Goal: Book appointment/travel/reservation

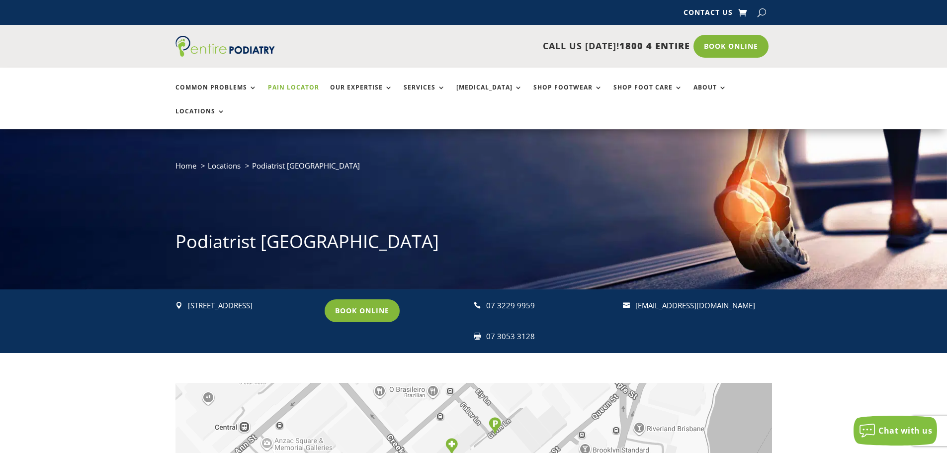
click at [284, 85] on link "Pain Locator" at bounding box center [293, 94] width 51 height 21
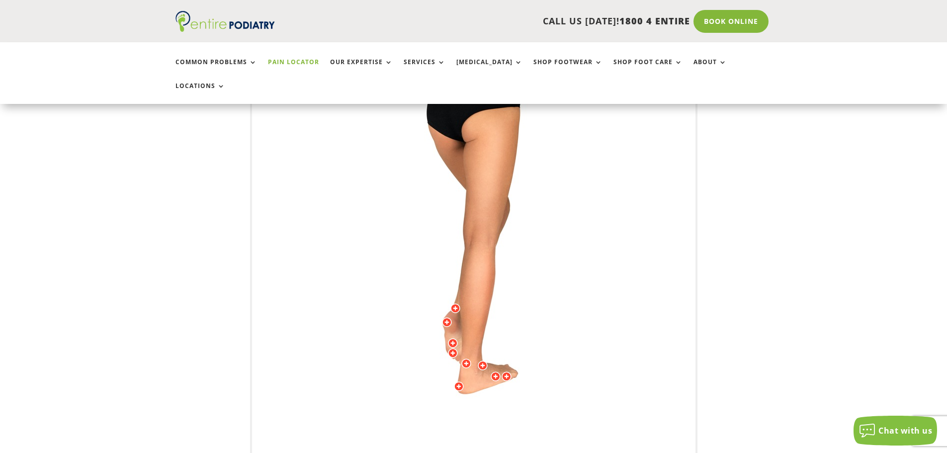
scroll to position [199, 0]
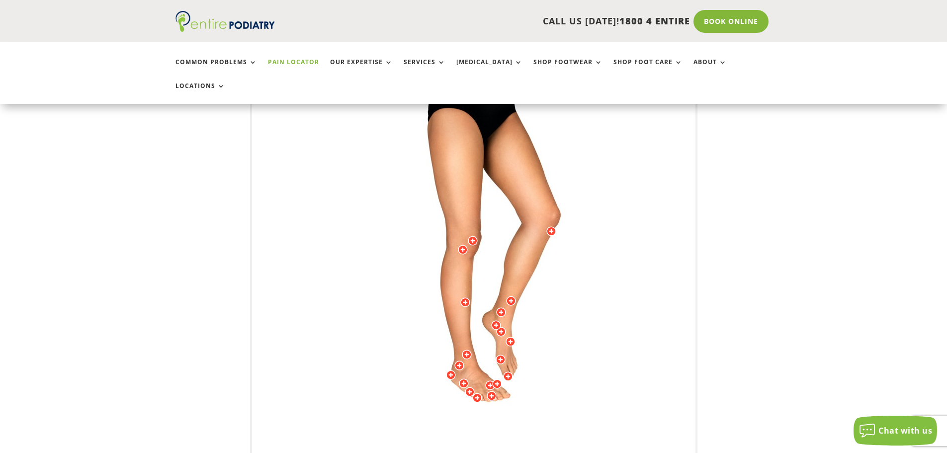
click at [502, 342] on img at bounding box center [474, 246] width 275 height 398
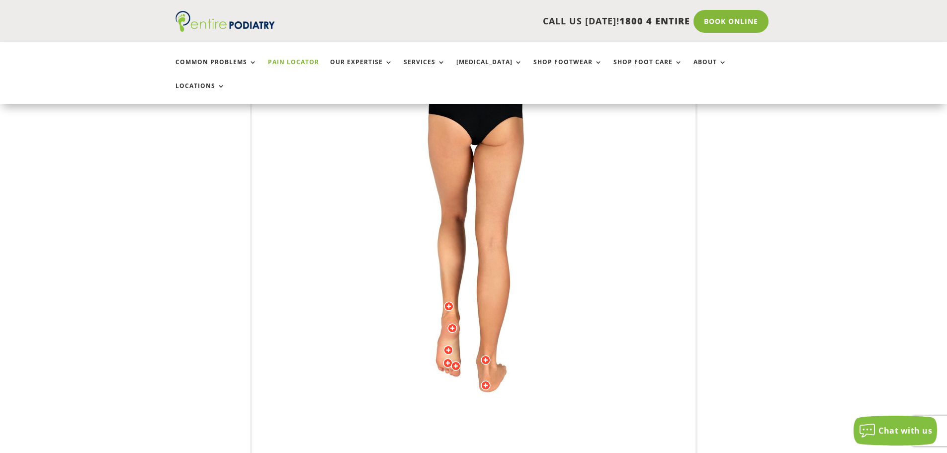
drag, startPoint x: 460, startPoint y: 365, endPoint x: 557, endPoint y: 251, distance: 149.9
click at [557, 251] on img at bounding box center [474, 246] width 275 height 398
click at [451, 345] on div at bounding box center [449, 350] width 10 height 10
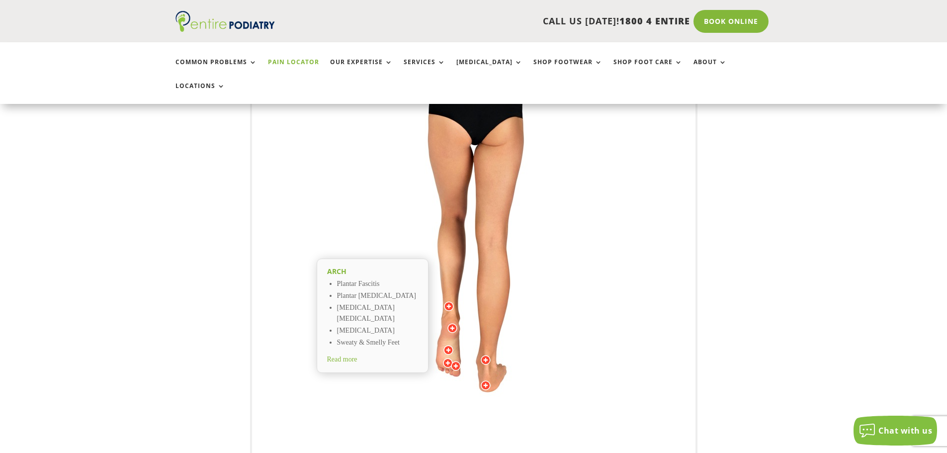
click at [450, 301] on div at bounding box center [449, 306] width 10 height 10
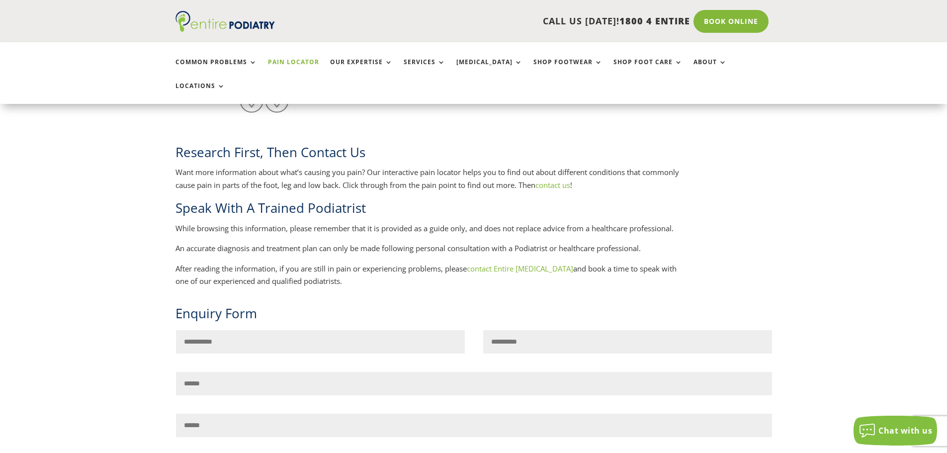
scroll to position [995, 0]
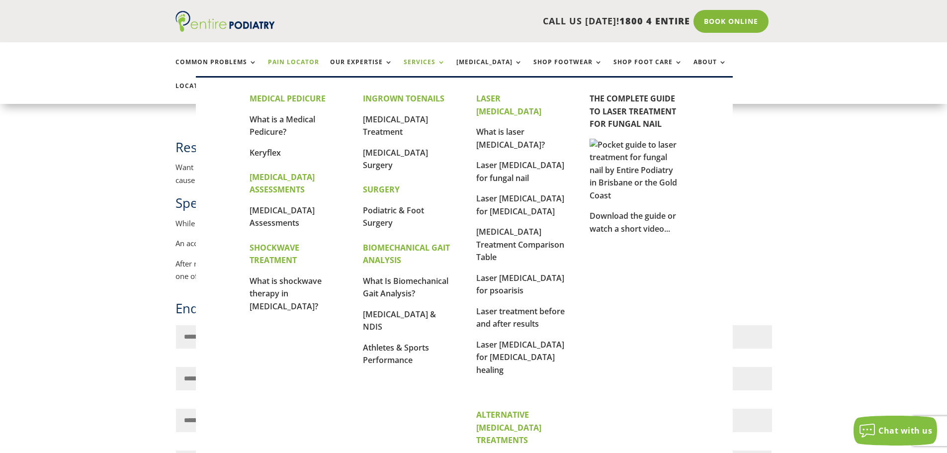
click at [428, 63] on link "Services" at bounding box center [425, 69] width 42 height 21
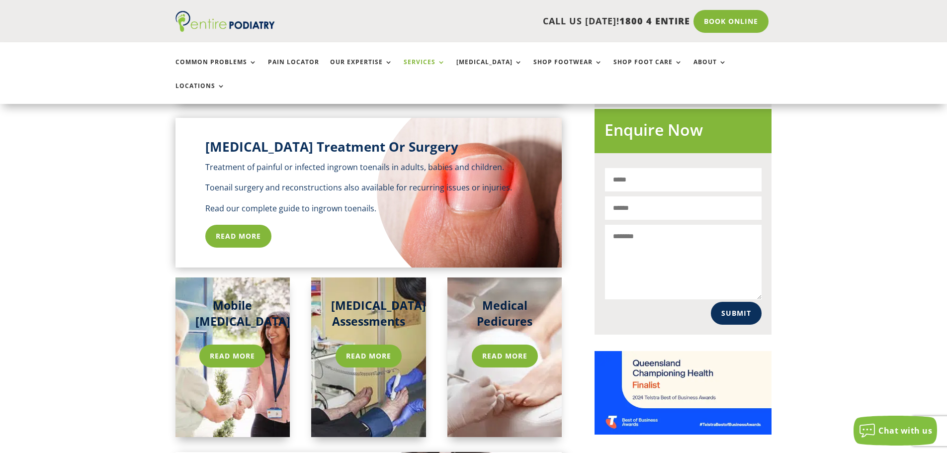
scroll to position [597, 0]
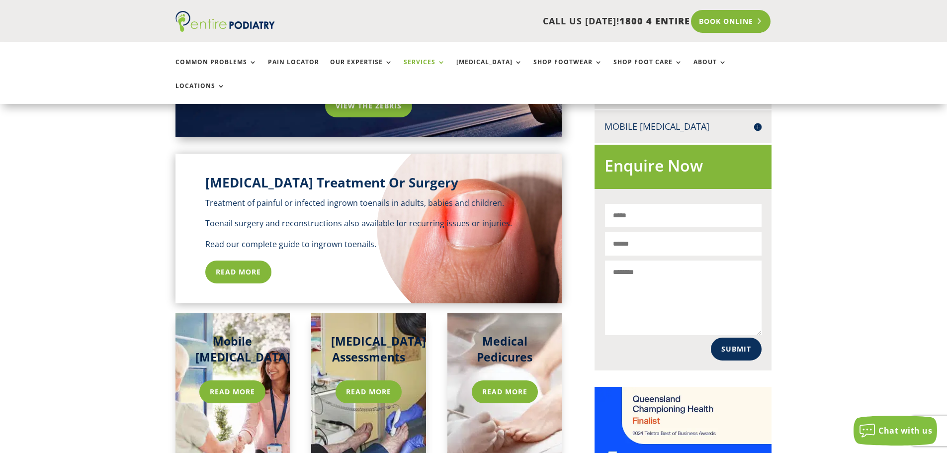
click at [716, 12] on link "Book Online" at bounding box center [731, 21] width 80 height 23
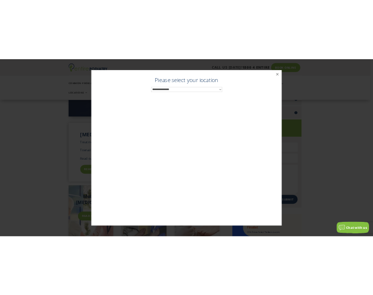
scroll to position [547, 0]
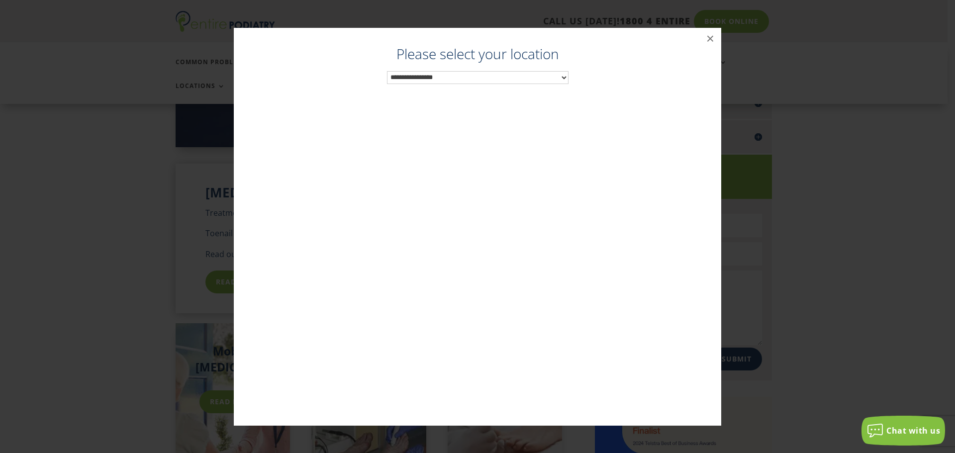
click at [525, 73] on select "**********" at bounding box center [478, 77] width 182 height 13
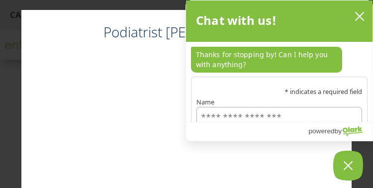
click at [359, 20] on icon "close chatbox" at bounding box center [360, 16] width 10 height 10
